Goal: Use online tool/utility: Utilize a website feature to perform a specific function

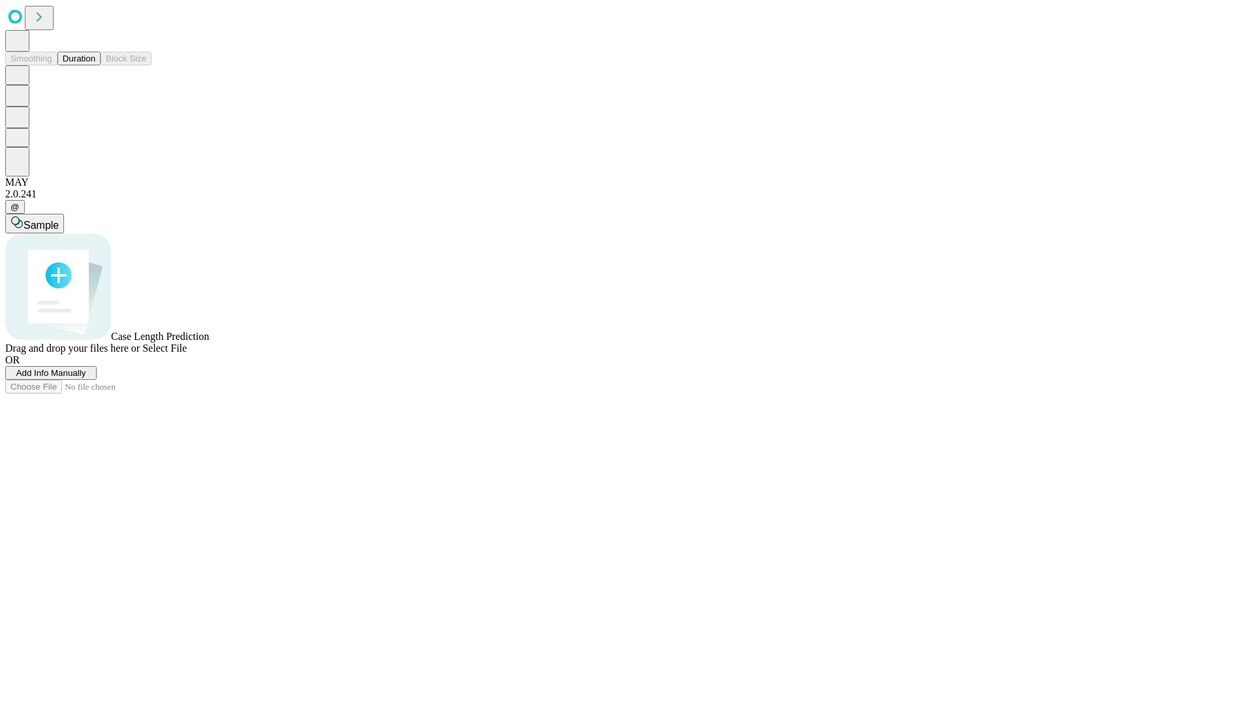
click at [95, 65] on button "Duration" at bounding box center [78, 59] width 43 height 14
click at [86, 378] on span "Add Info Manually" at bounding box center [51, 373] width 70 height 10
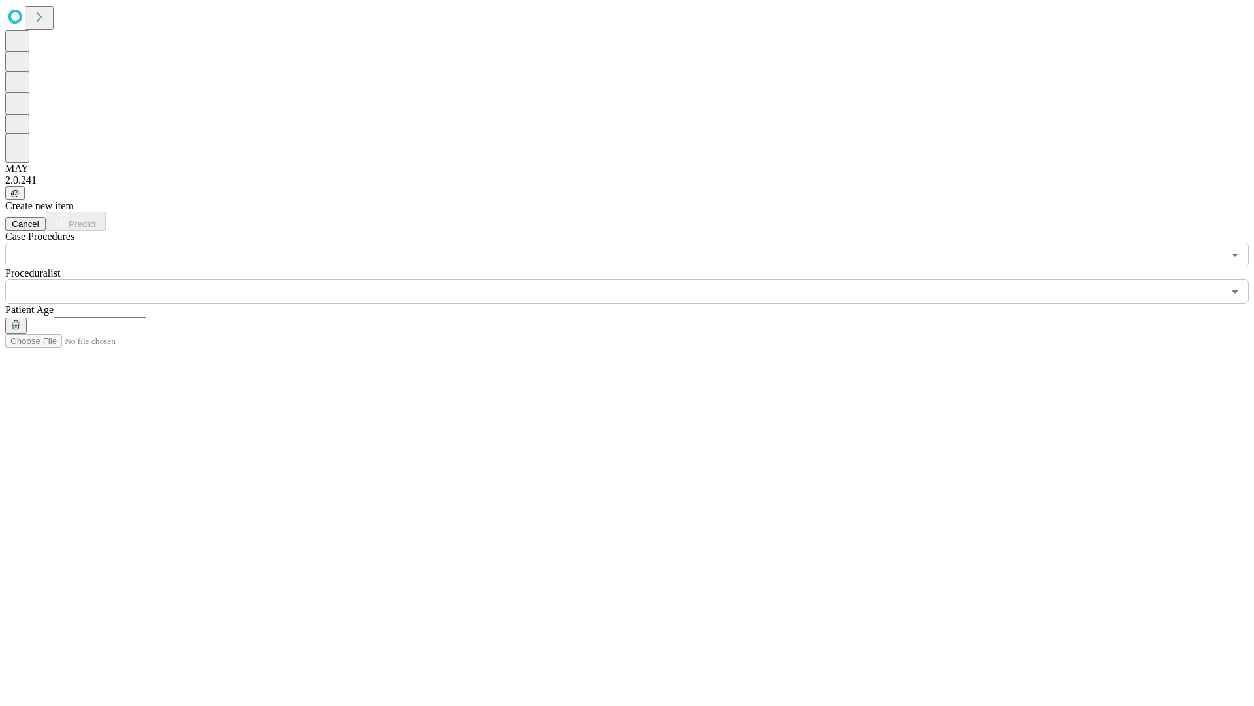
click at [146, 304] on input "text" at bounding box center [100, 310] width 93 height 13
type input "**"
click at [636, 279] on input "text" at bounding box center [614, 291] width 1218 height 25
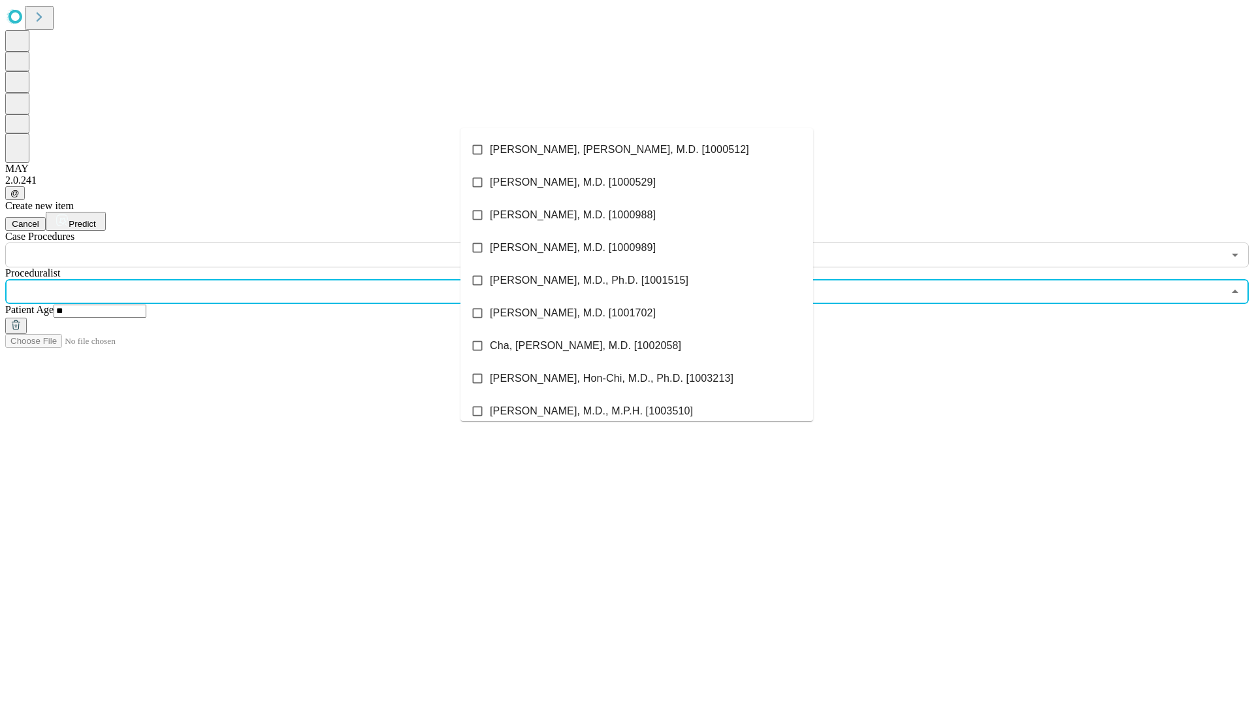
click at [637, 150] on li "[PERSON_NAME], [PERSON_NAME], M.D. [1000512]" at bounding box center [637, 149] width 353 height 33
click at [274, 242] on input "text" at bounding box center [614, 254] width 1218 height 25
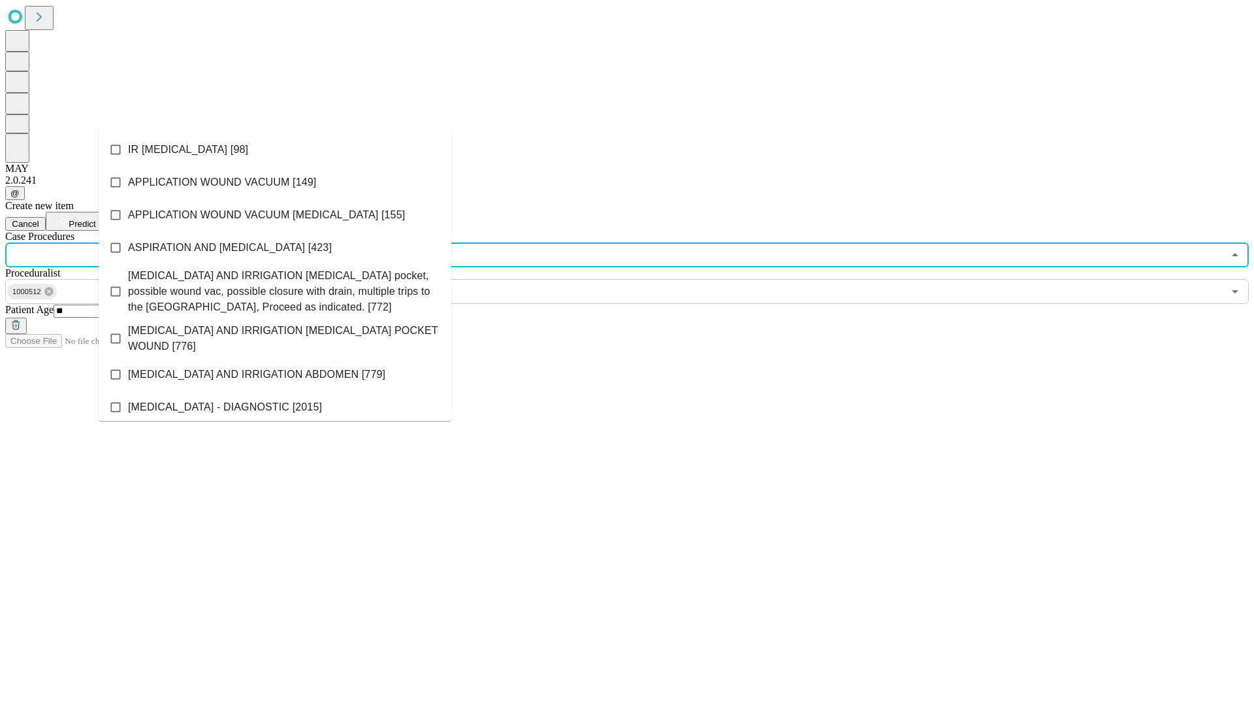
click at [275, 150] on li "IR [MEDICAL_DATA] [98]" at bounding box center [275, 149] width 353 height 33
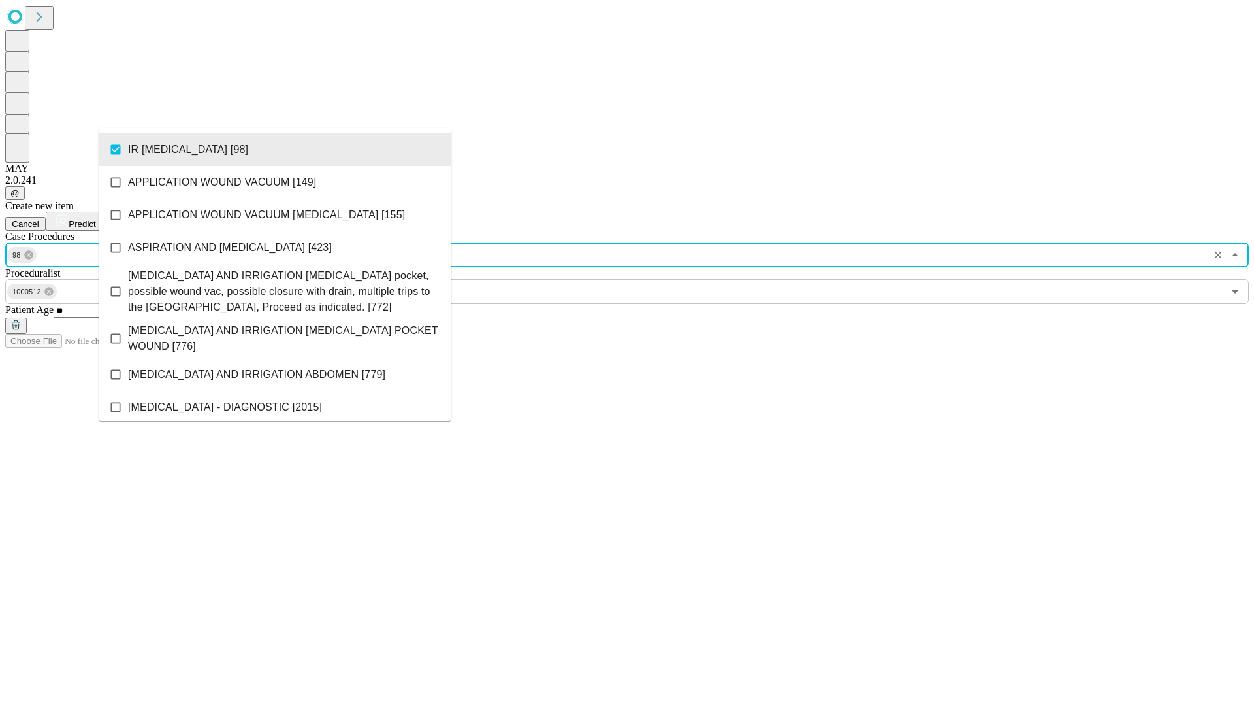
click at [95, 219] on span "Predict" at bounding box center [82, 224] width 27 height 10
